Goal: Browse casually

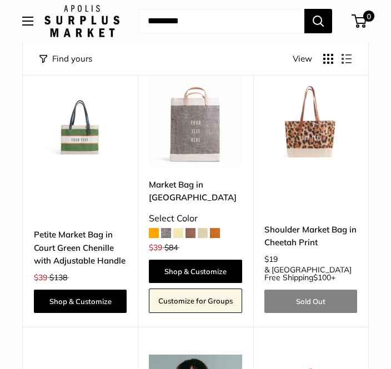
scroll to position [2213, 0]
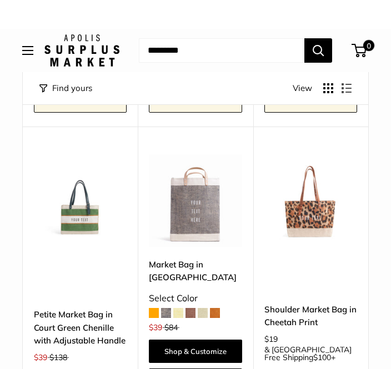
click at [353, 206] on img at bounding box center [310, 172] width 93 height 93
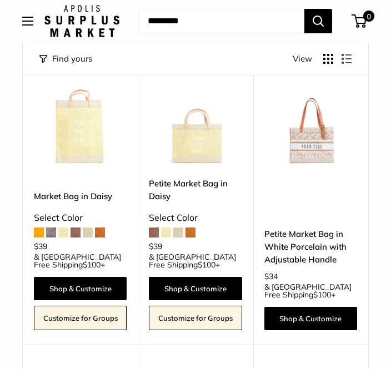
scroll to position [1039, 0]
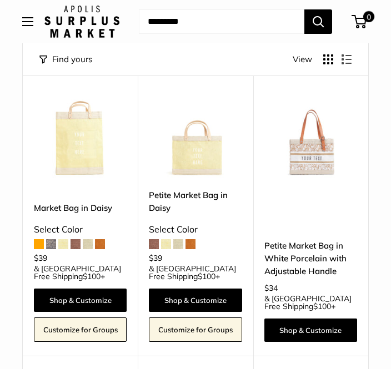
click at [320, 146] on img at bounding box center [310, 131] width 93 height 93
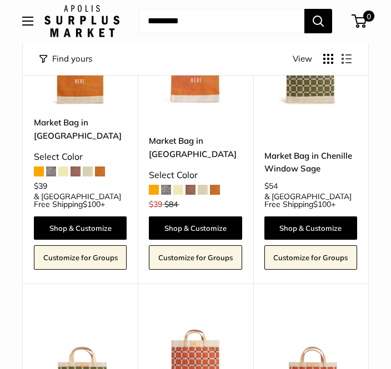
scroll to position [1721, 0]
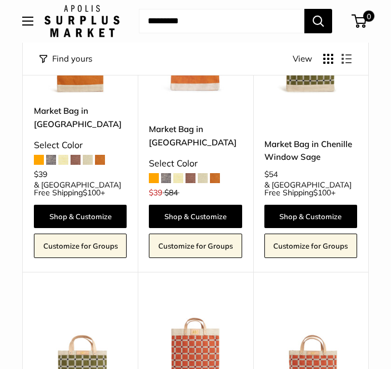
click at [330, 319] on img at bounding box center [310, 346] width 93 height 93
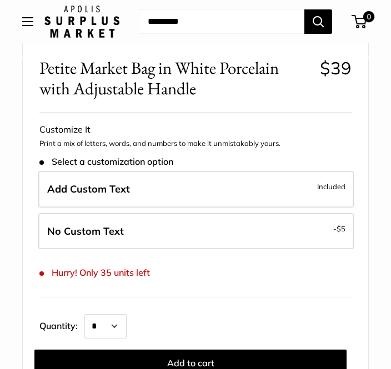
scroll to position [422, 0]
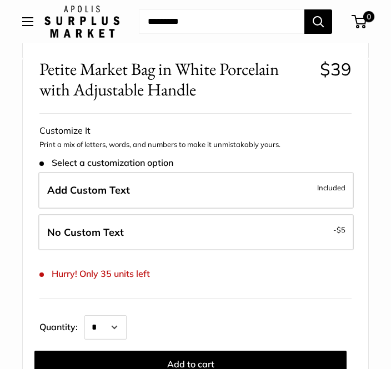
click at [351, 218] on label "No Custom Text - $5" at bounding box center [195, 232] width 315 height 37
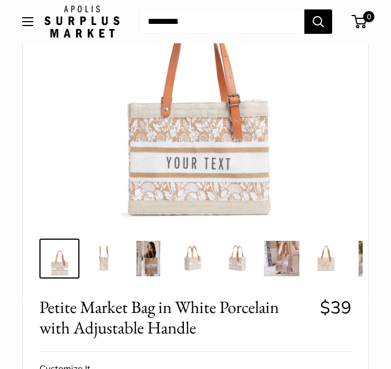
scroll to position [182, 0]
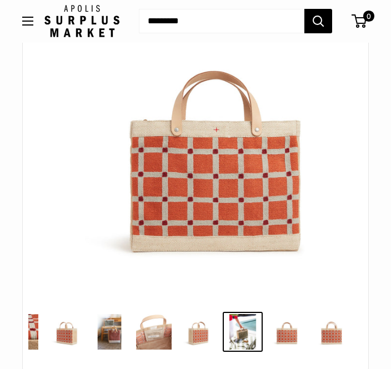
scroll to position [110, 0]
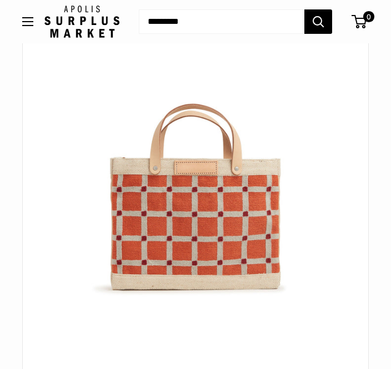
scroll to position [0, 48]
